Goal: Transaction & Acquisition: Purchase product/service

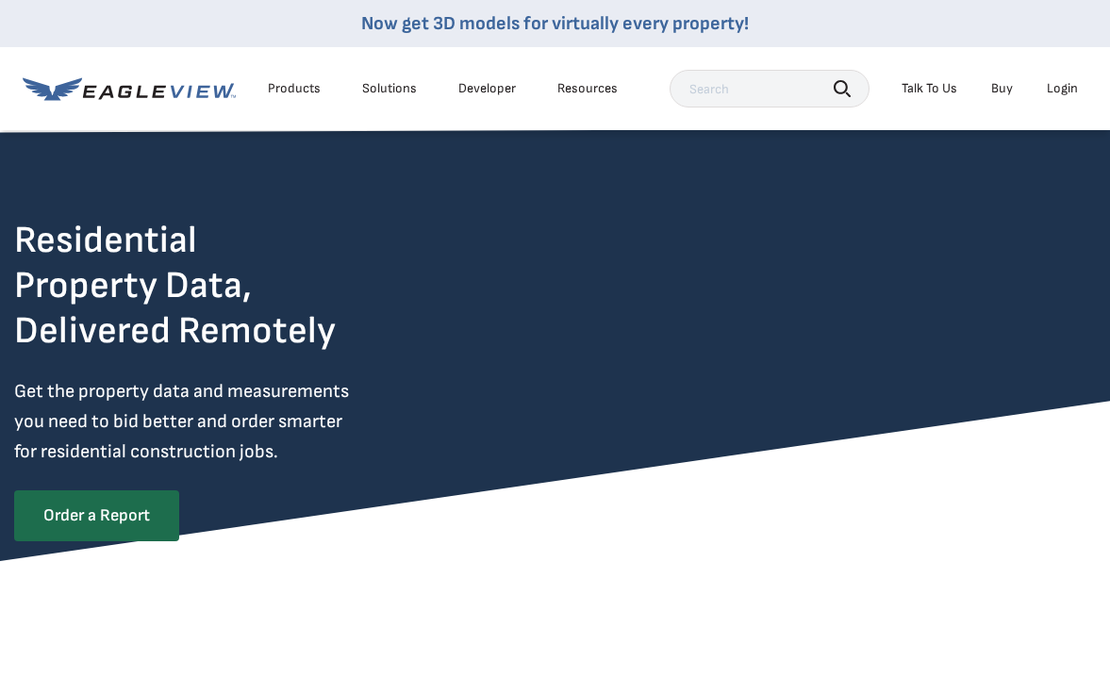
click at [1062, 86] on div "Login" at bounding box center [1062, 88] width 31 height 17
click at [1062, 89] on div "Login" at bounding box center [1062, 88] width 31 height 17
click at [1062, 87] on div "Login" at bounding box center [1062, 88] width 31 height 17
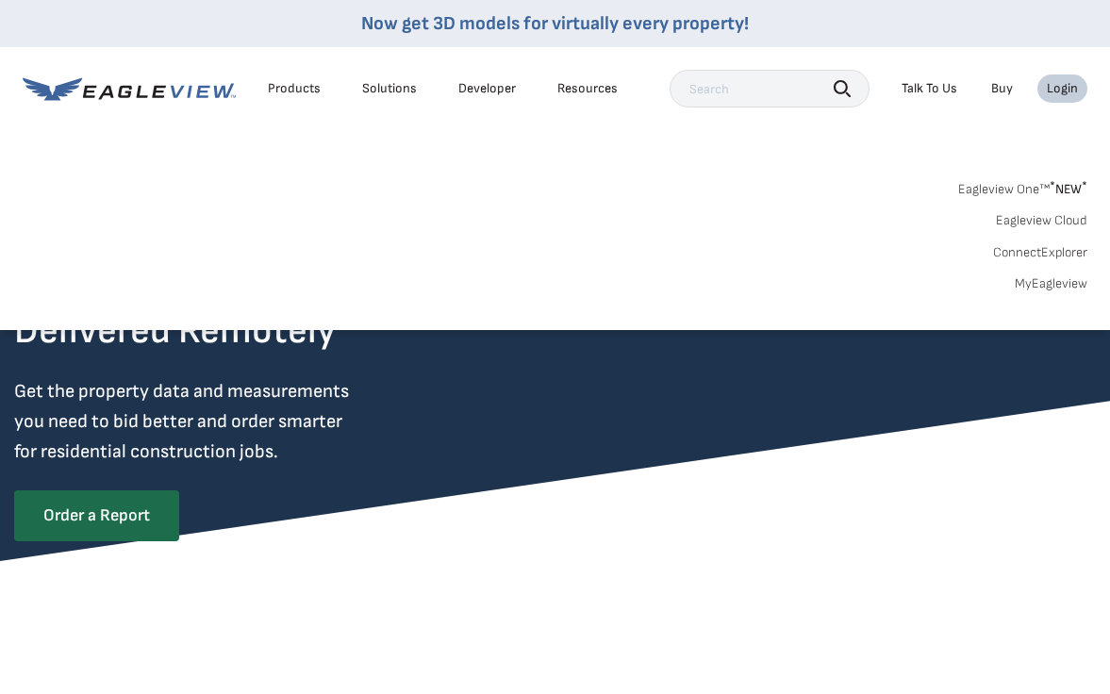
click at [1032, 284] on link "MyEagleview" at bounding box center [1051, 283] width 73 height 17
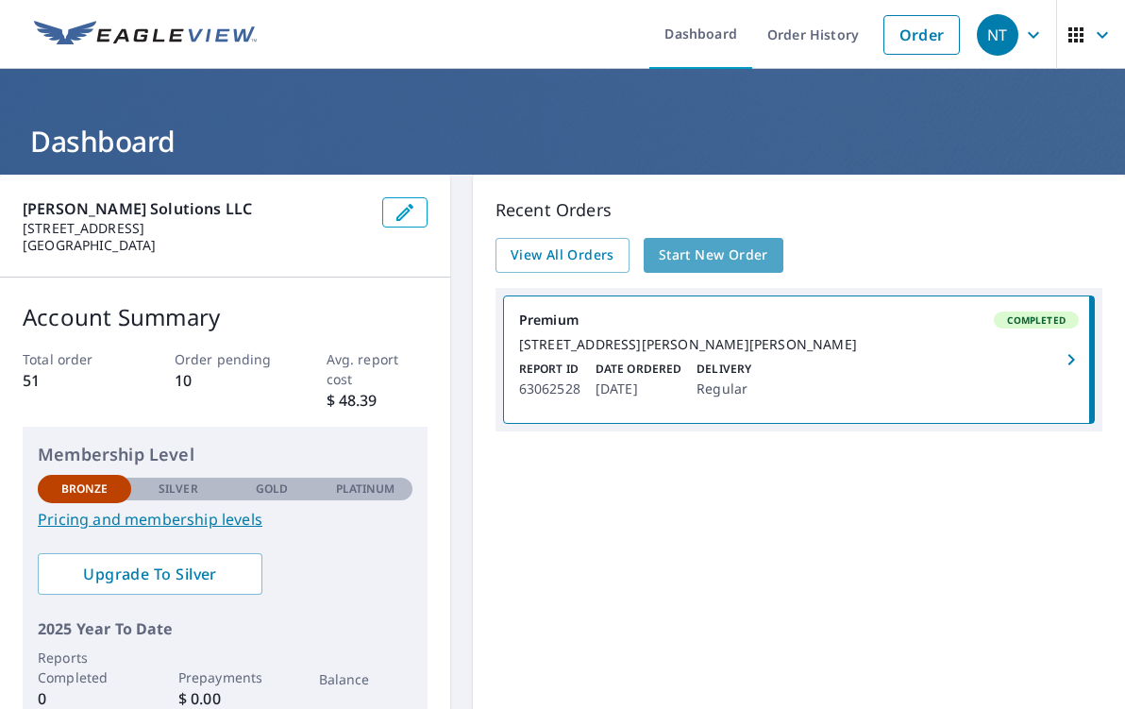
click at [681, 256] on span "Start New Order" at bounding box center [713, 255] width 109 height 24
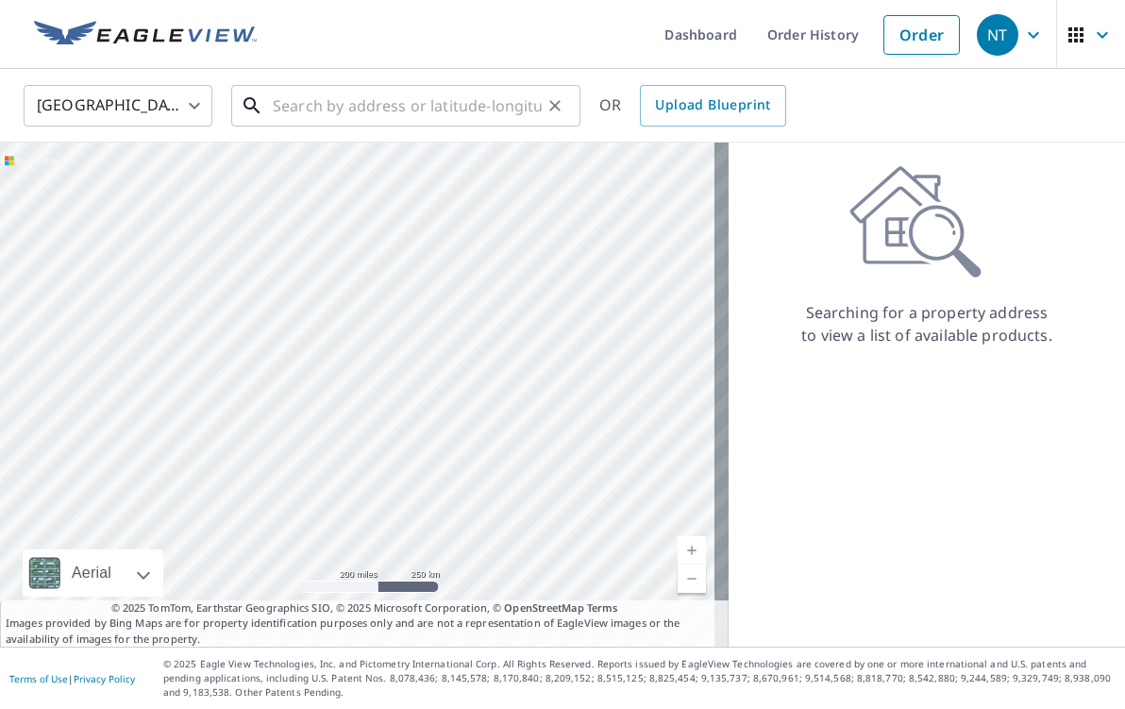
click at [300, 110] on input "text" at bounding box center [407, 105] width 269 height 53
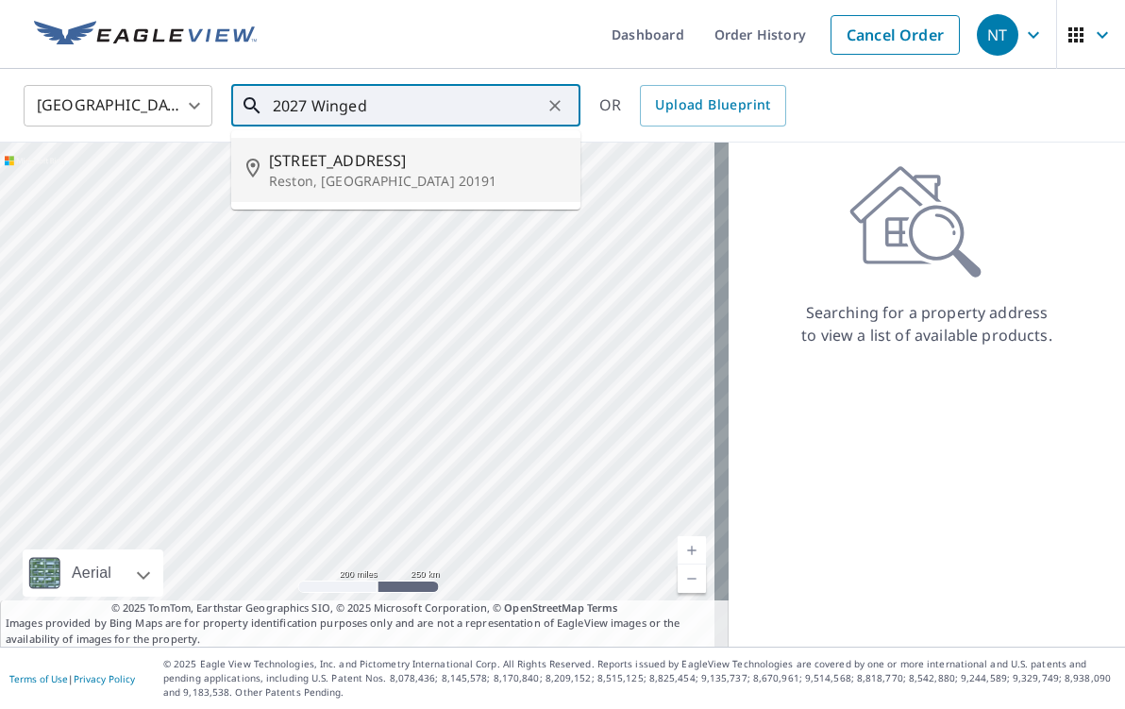
click at [313, 170] on span "[STREET_ADDRESS]" at bounding box center [417, 160] width 296 height 23
type input "[STREET_ADDRESS]"
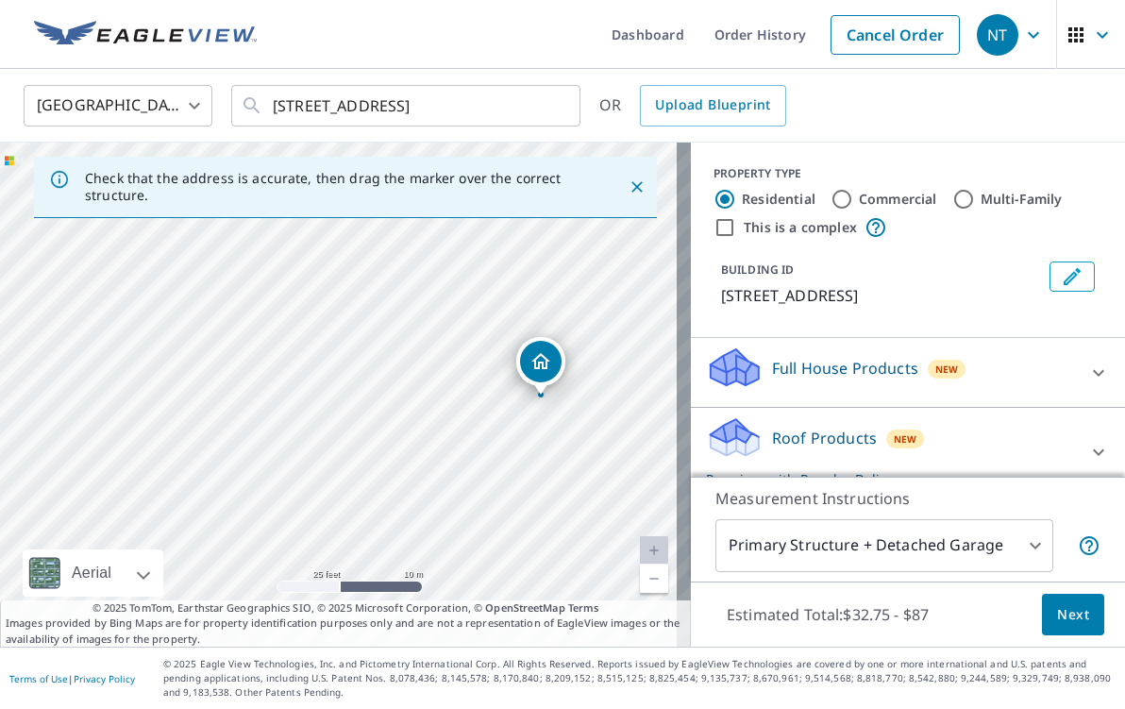
drag, startPoint x: 551, startPoint y: 331, endPoint x: 545, endPoint y: 355, distance: 24.3
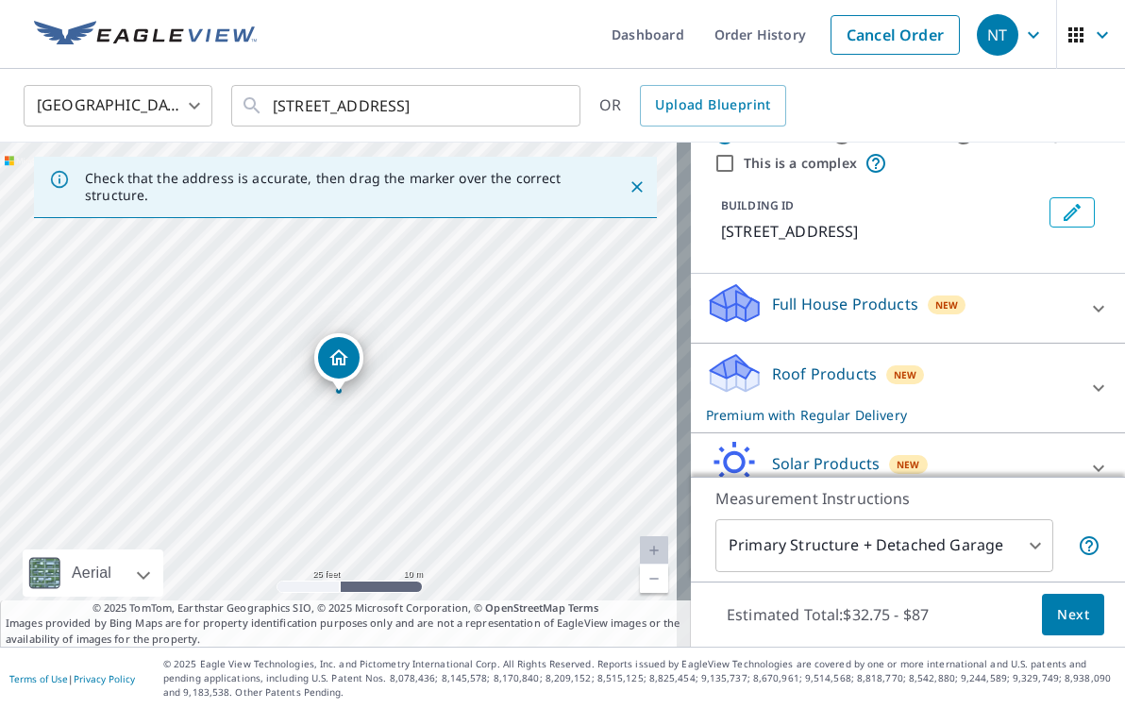
scroll to position [160, 0]
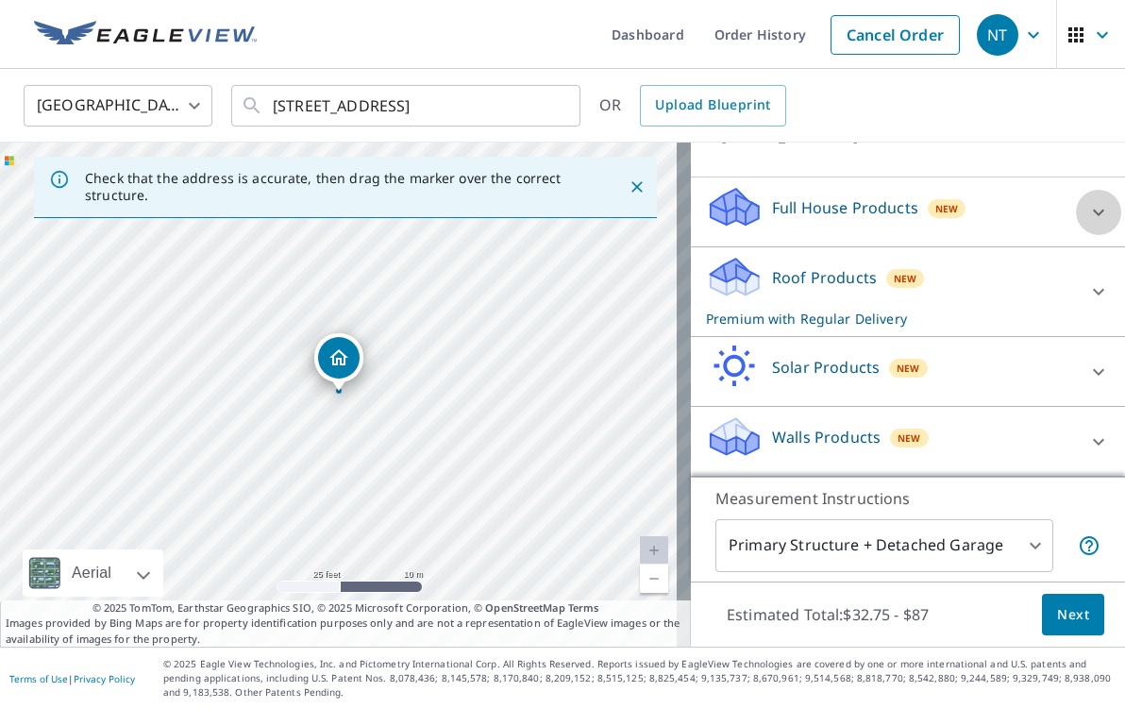
click at [1087, 216] on icon at bounding box center [1098, 212] width 23 height 23
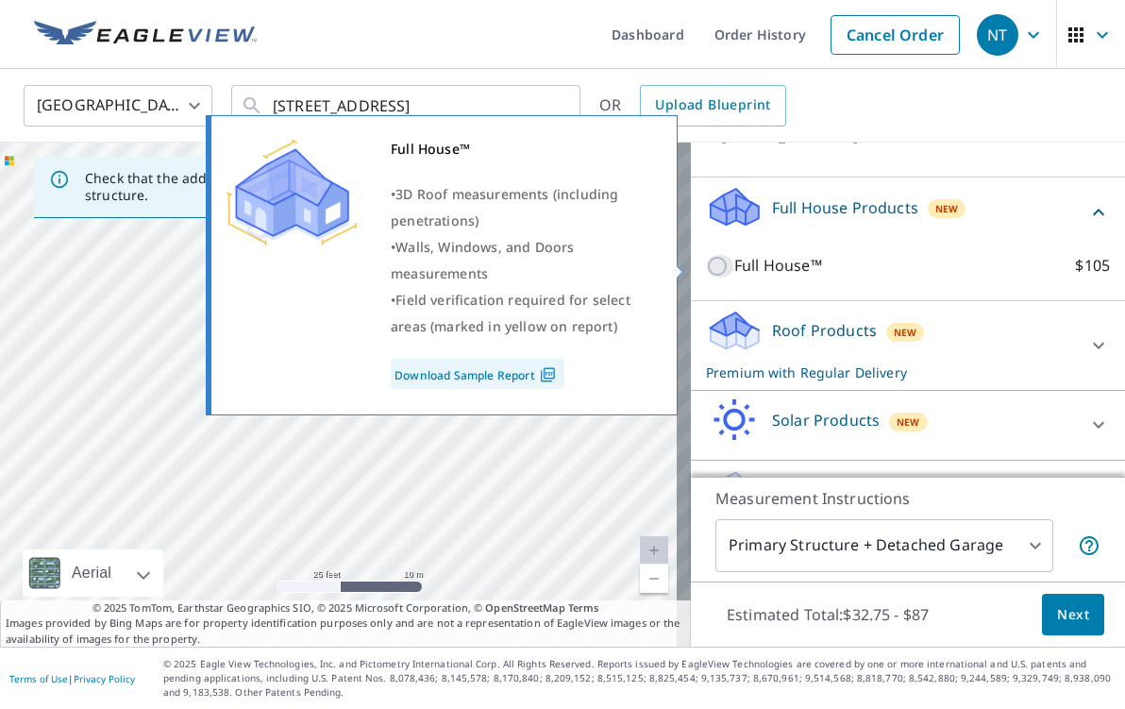
click at [706, 263] on input "Full House™ $105" at bounding box center [720, 266] width 28 height 23
checkbox input "true"
checkbox input "false"
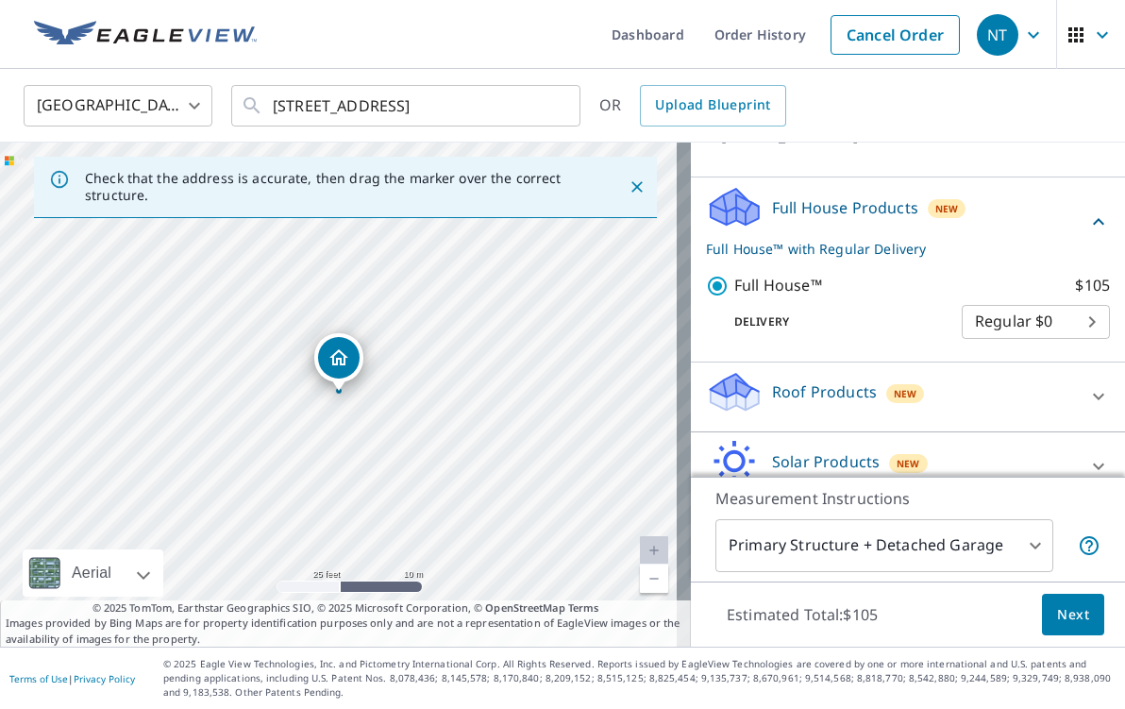
click at [833, 242] on p "Full House™ with Regular Delivery" at bounding box center [896, 249] width 381 height 20
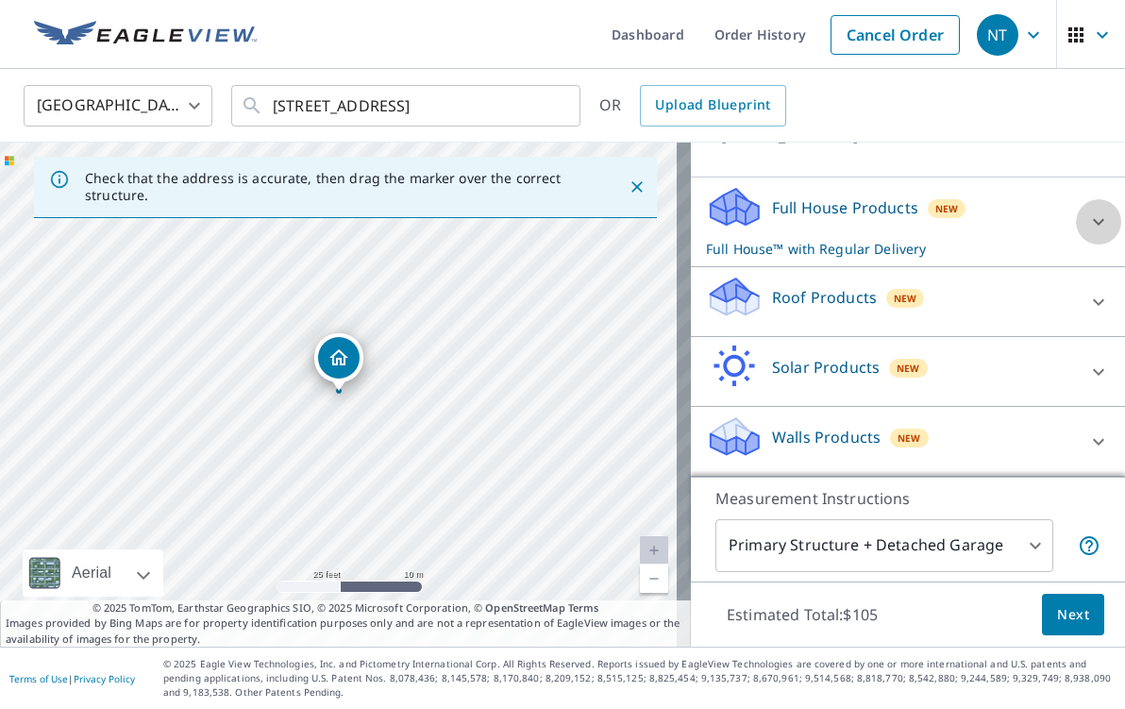
click at [1087, 217] on icon at bounding box center [1098, 221] width 23 height 23
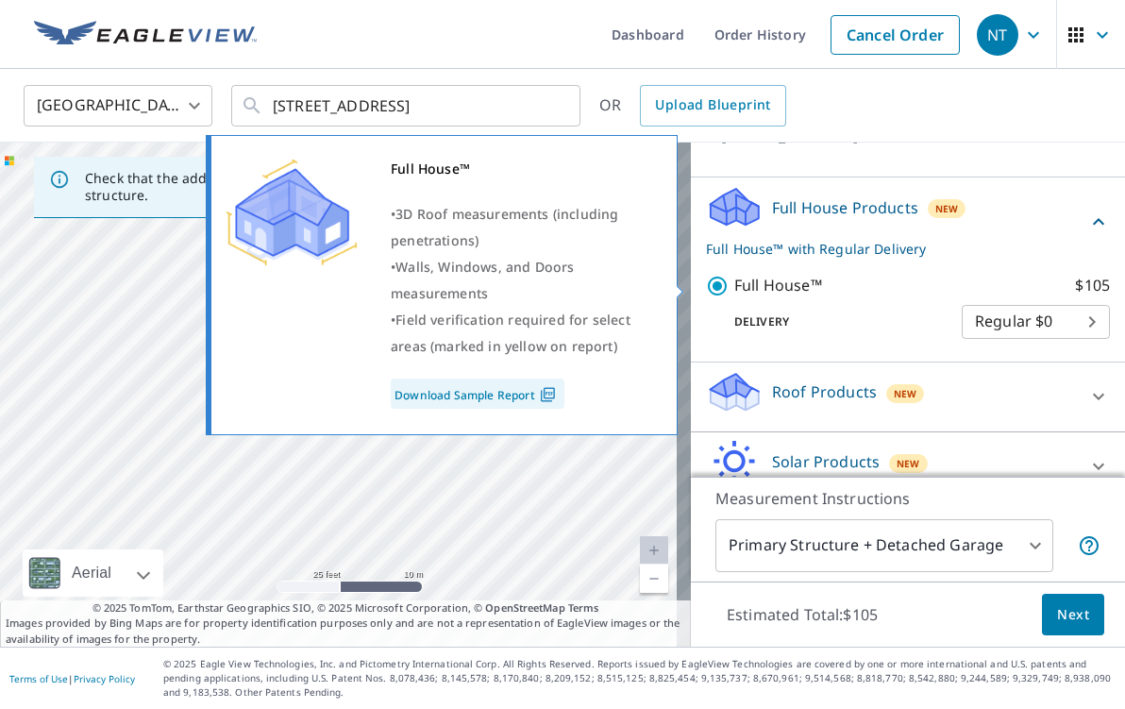
click at [847, 280] on label "Full House™ $105" at bounding box center [921, 286] width 375 height 24
click at [734, 280] on input "Full House™ $105" at bounding box center [720, 286] width 28 height 23
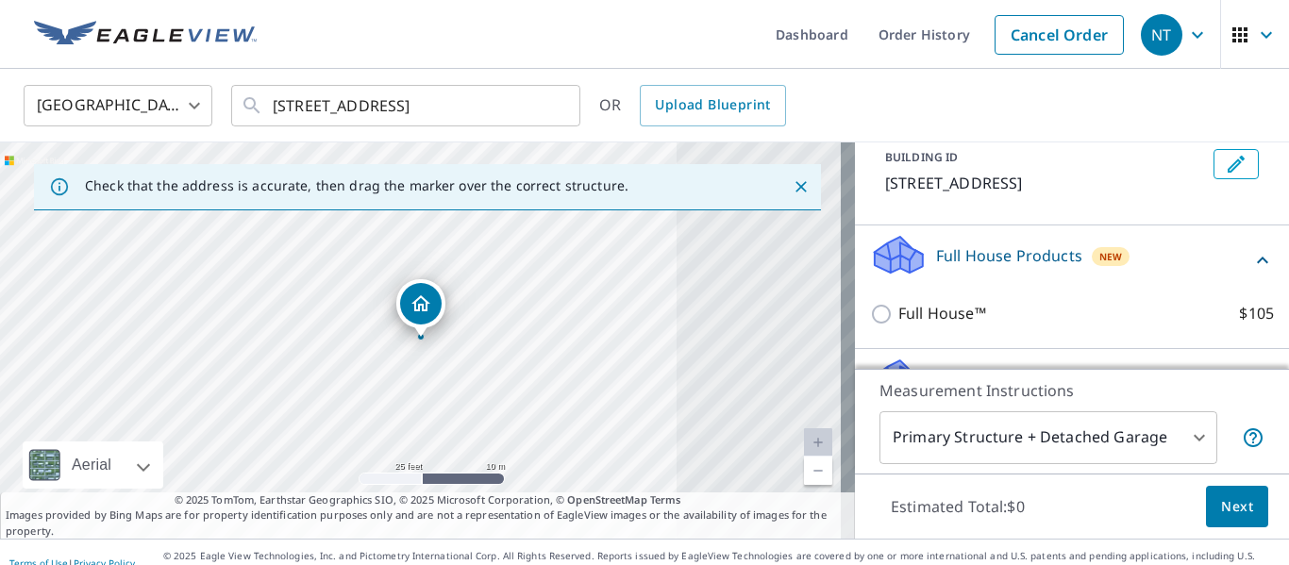
scroll to position [22, 0]
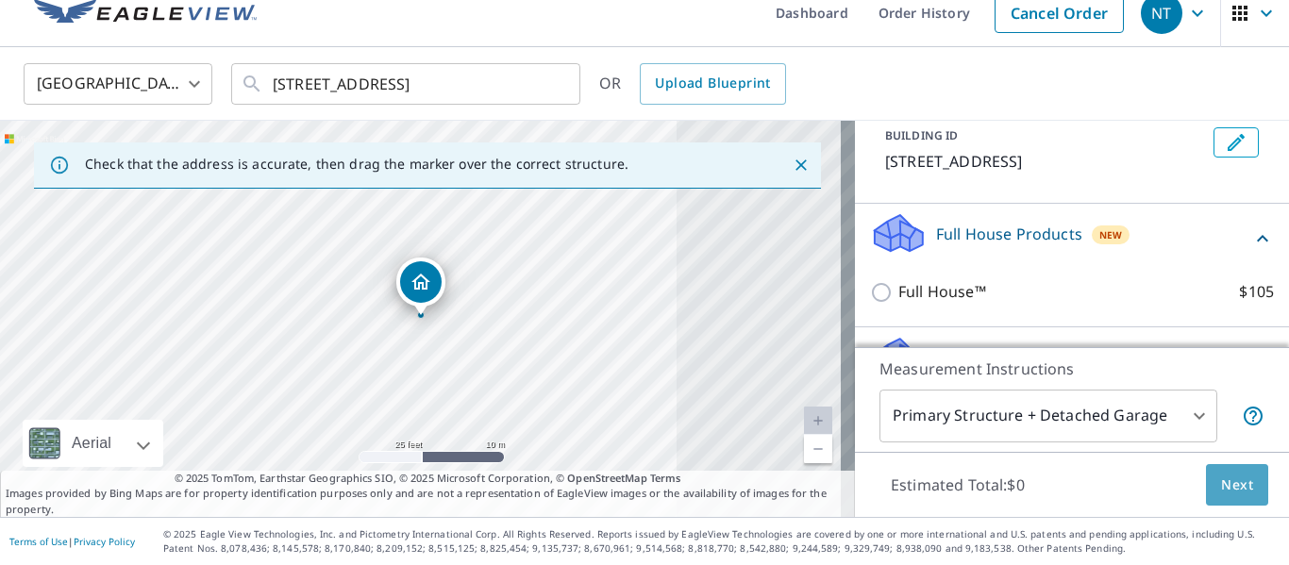
click at [1124, 478] on span "Next" at bounding box center [1237, 486] width 32 height 24
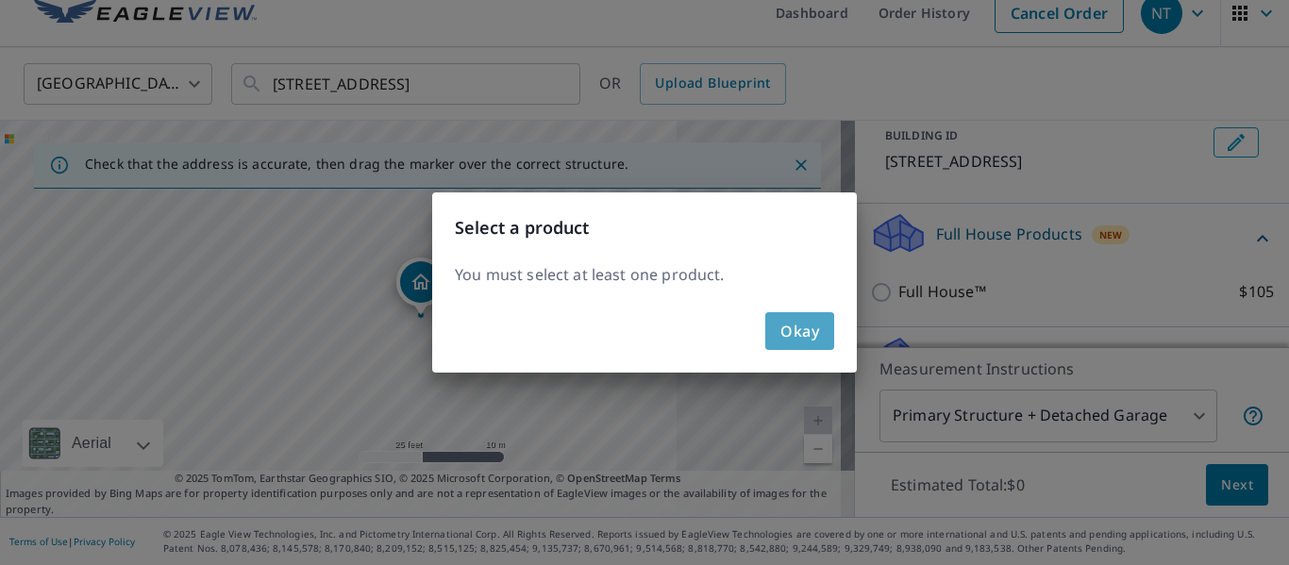
click at [782, 334] on span "Okay" at bounding box center [799, 331] width 39 height 26
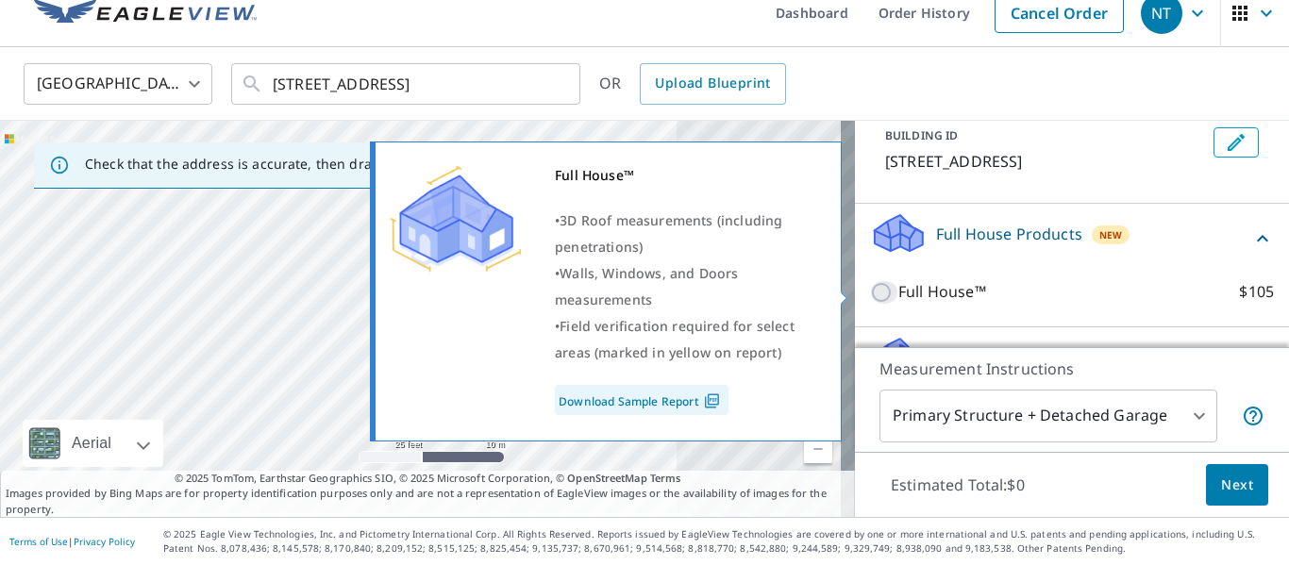
click at [870, 292] on input "Full House™ $105" at bounding box center [884, 292] width 28 height 23
checkbox input "true"
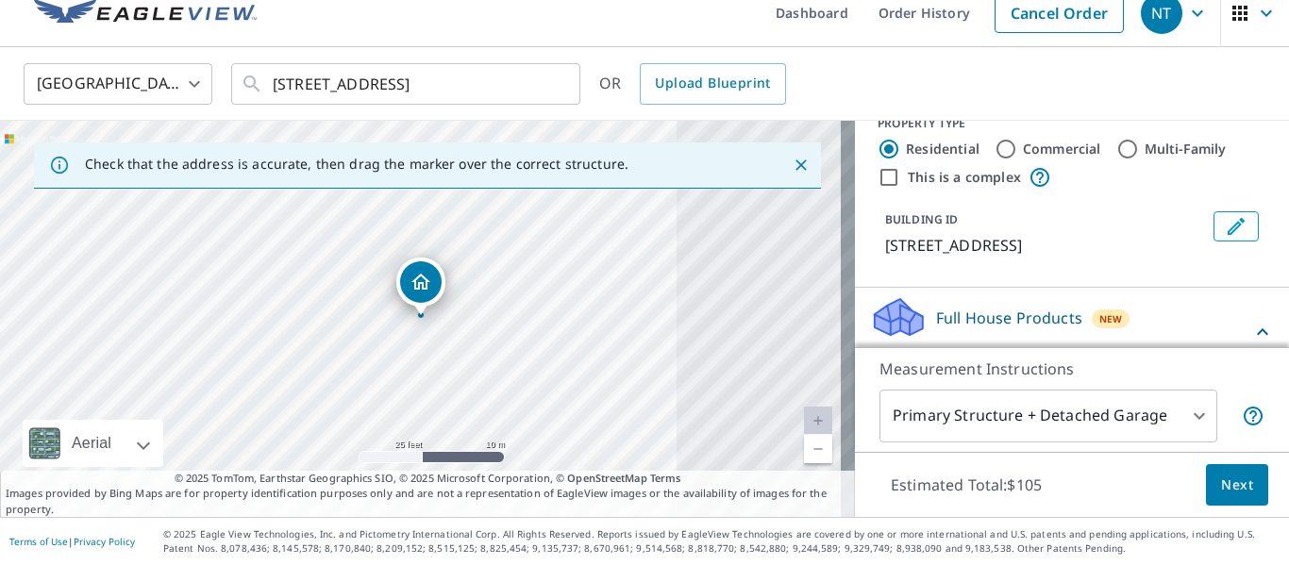
scroll to position [0, 0]
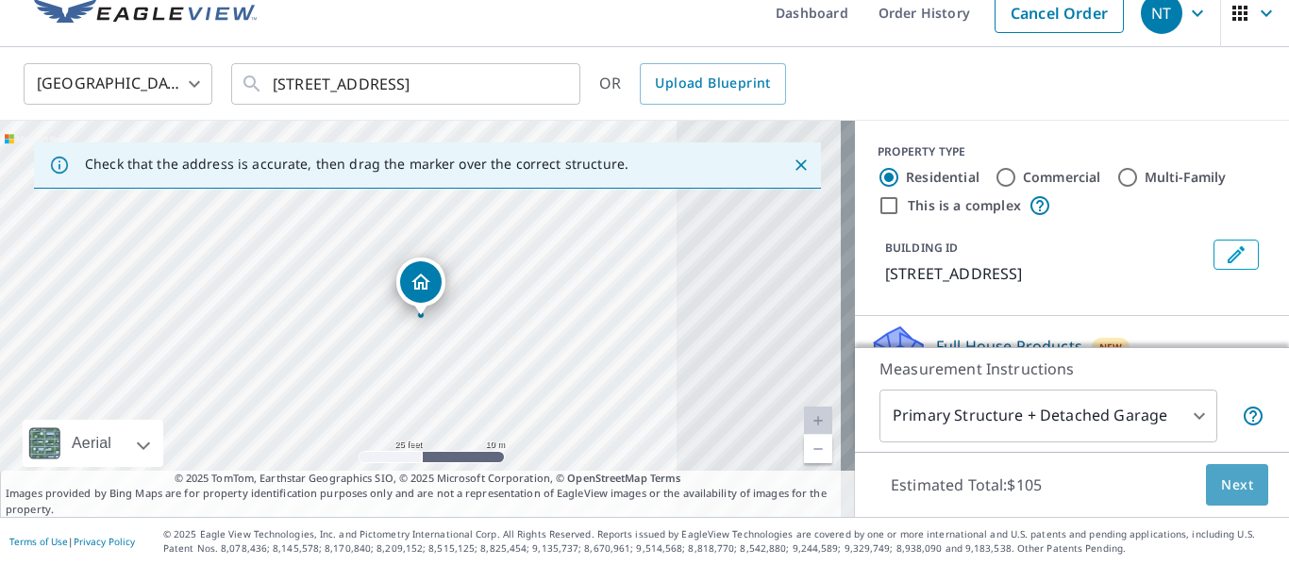
click at [1124, 477] on span "Next" at bounding box center [1237, 486] width 32 height 24
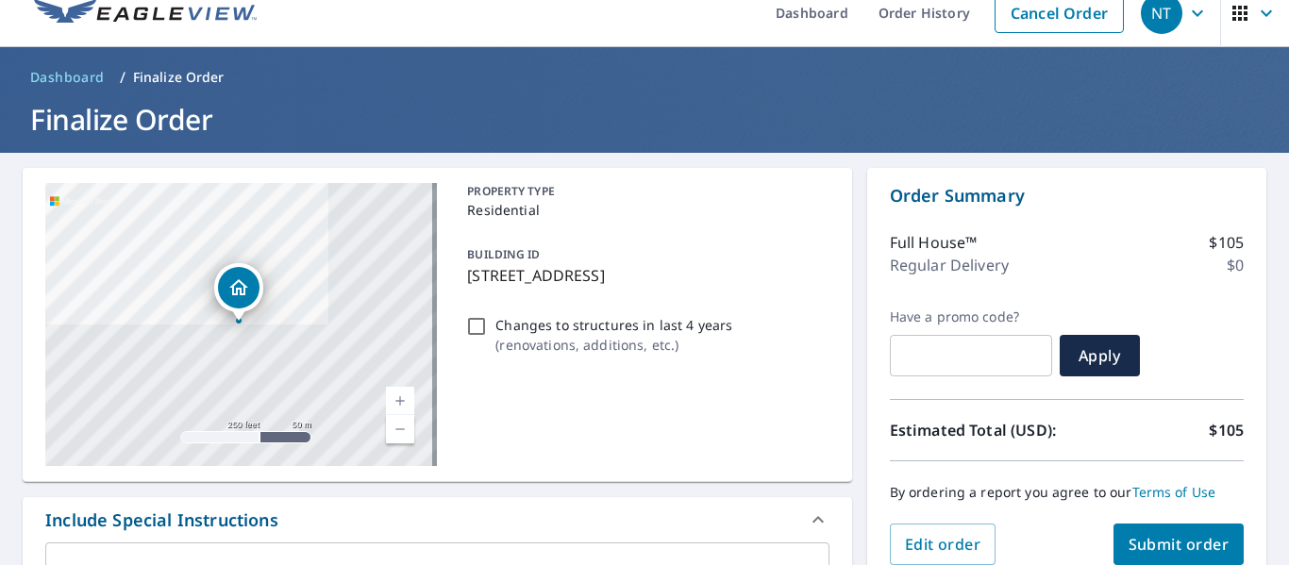
scroll to position [228, 0]
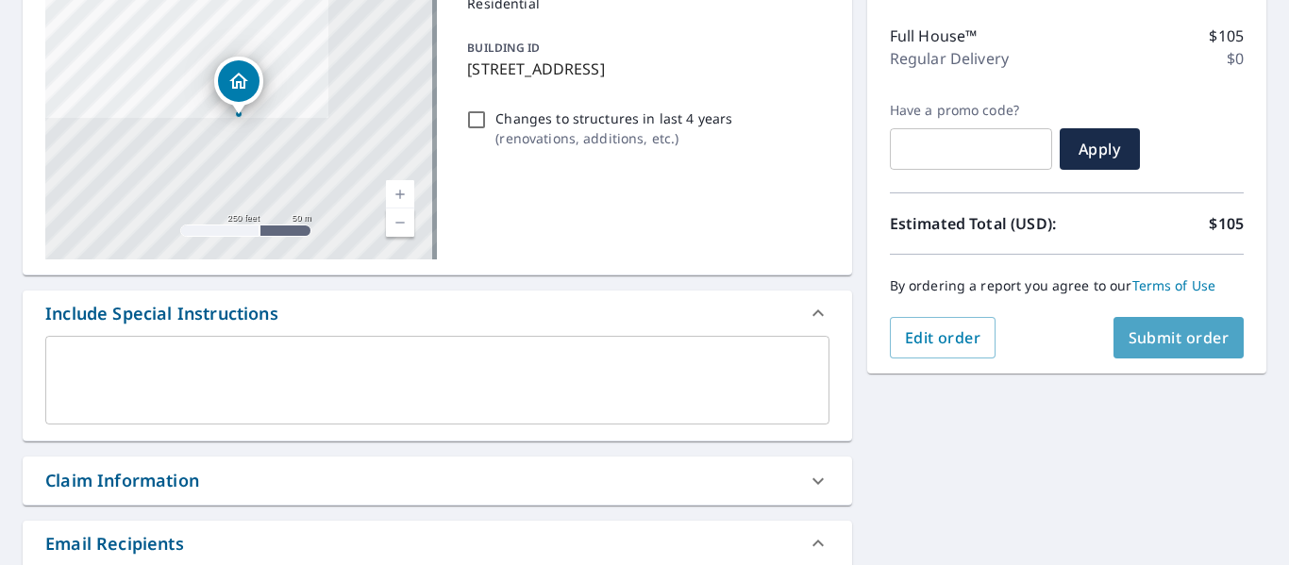
click at [1124, 330] on span "Submit order" at bounding box center [1178, 337] width 101 height 21
checkbox input "true"
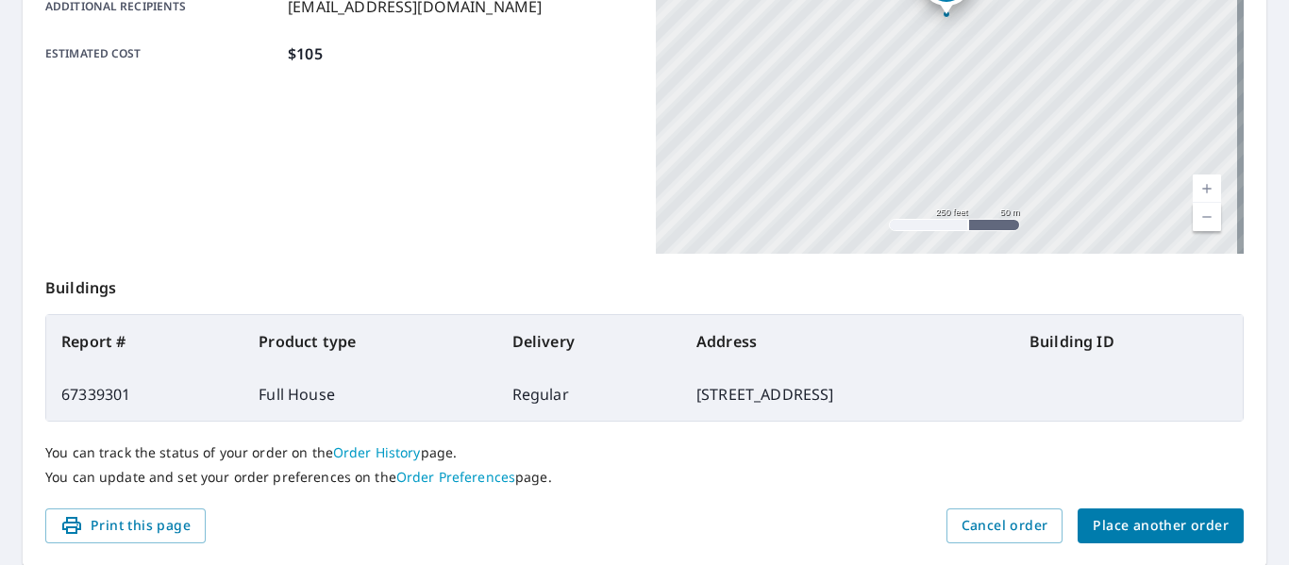
scroll to position [545, 0]
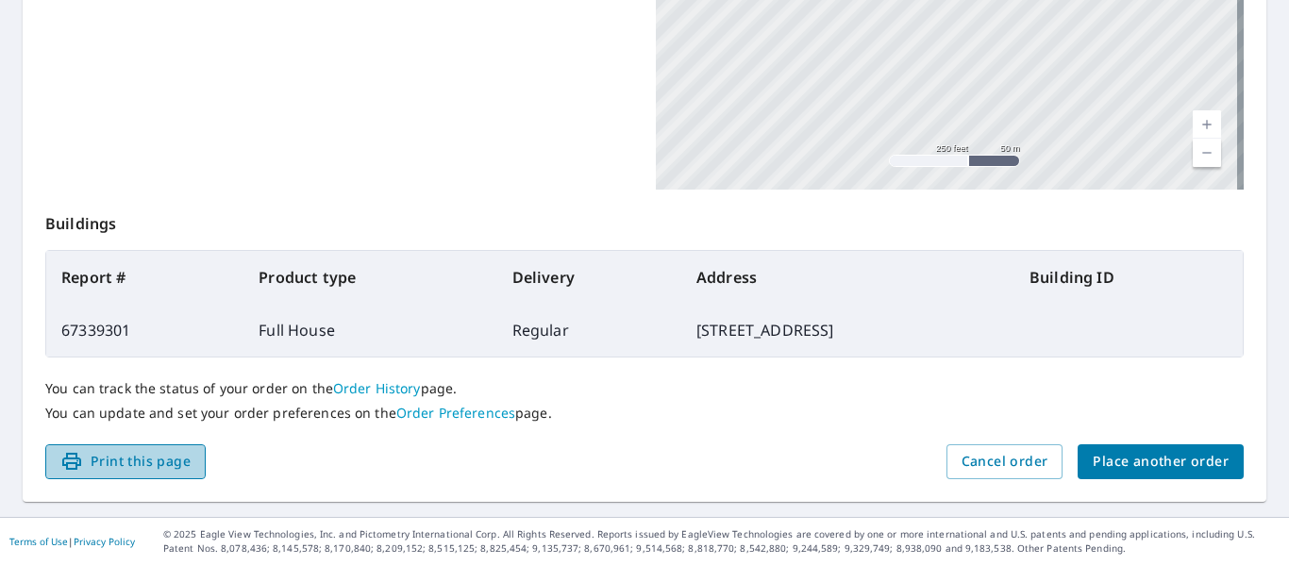
click at [138, 457] on span "Print this page" at bounding box center [125, 462] width 130 height 24
